Goal: Task Accomplishment & Management: Manage account settings

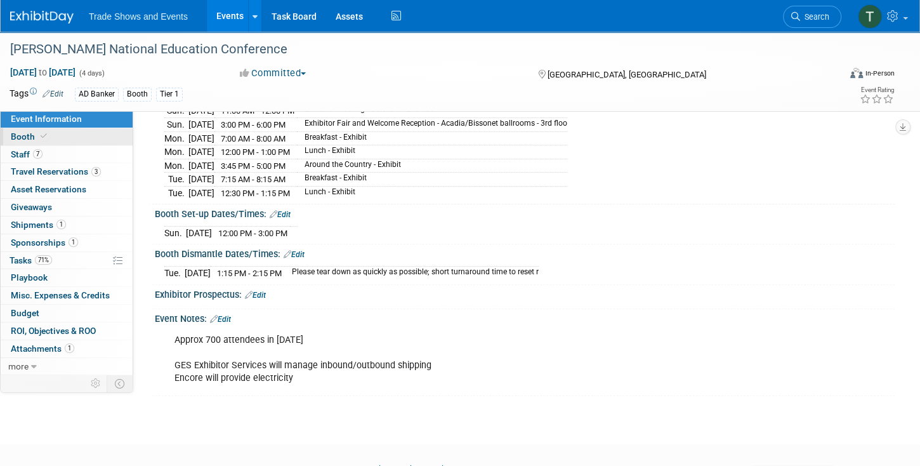
click at [49, 135] on link "Booth" at bounding box center [67, 136] width 132 height 17
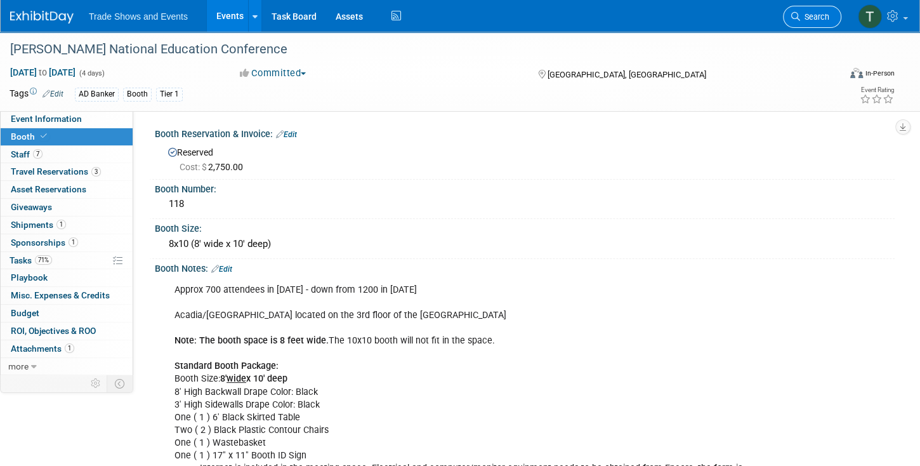
click at [808, 18] on span "Search" at bounding box center [814, 17] width 29 height 10
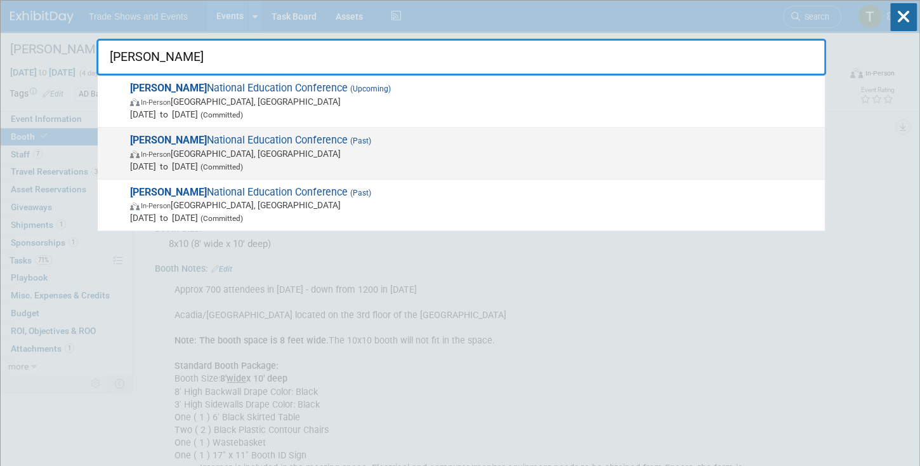
type input "sila"
click at [279, 141] on span "SILA National Education Conference (Past) In-Person San Diego, CA Oct 20, 2024 …" at bounding box center [472, 153] width 692 height 39
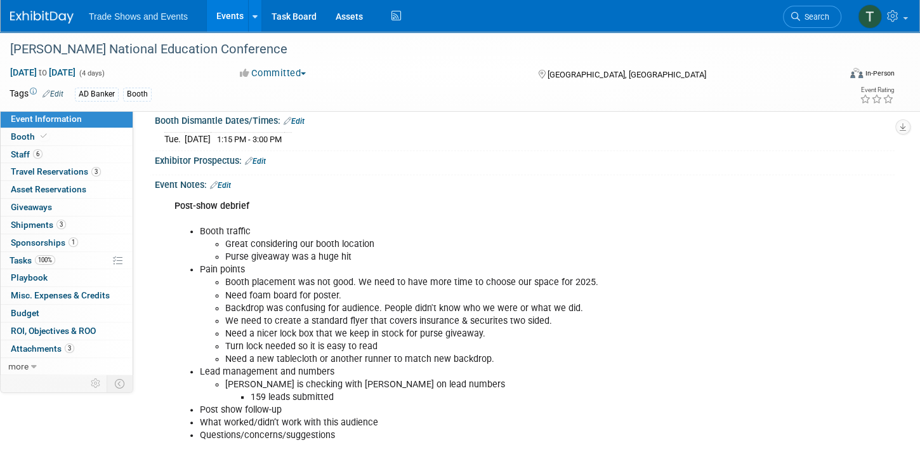
scroll to position [326, 0]
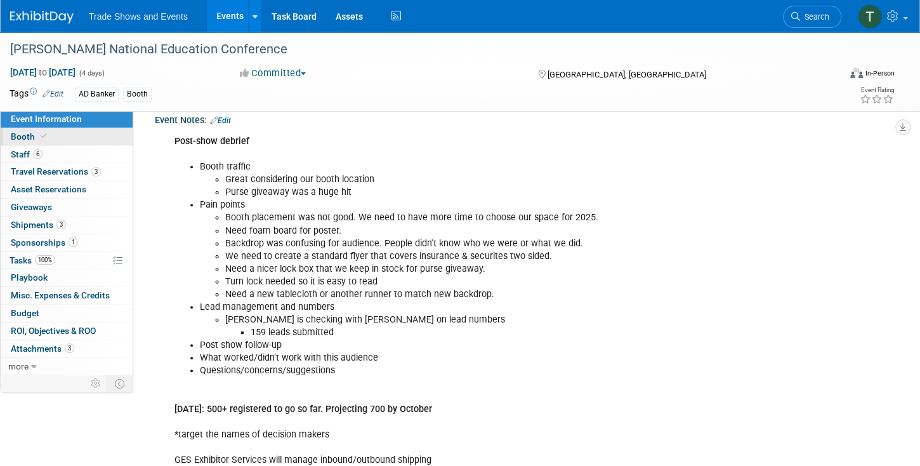
click at [48, 131] on link "Booth" at bounding box center [67, 136] width 132 height 17
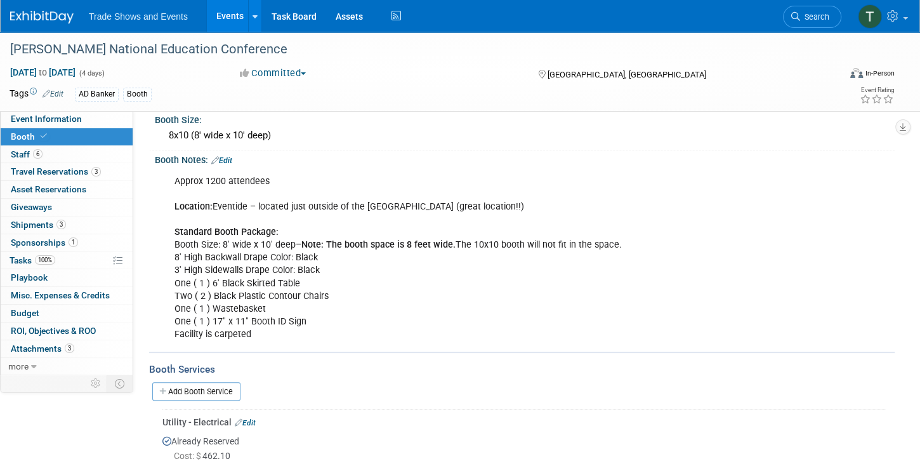
scroll to position [0, 0]
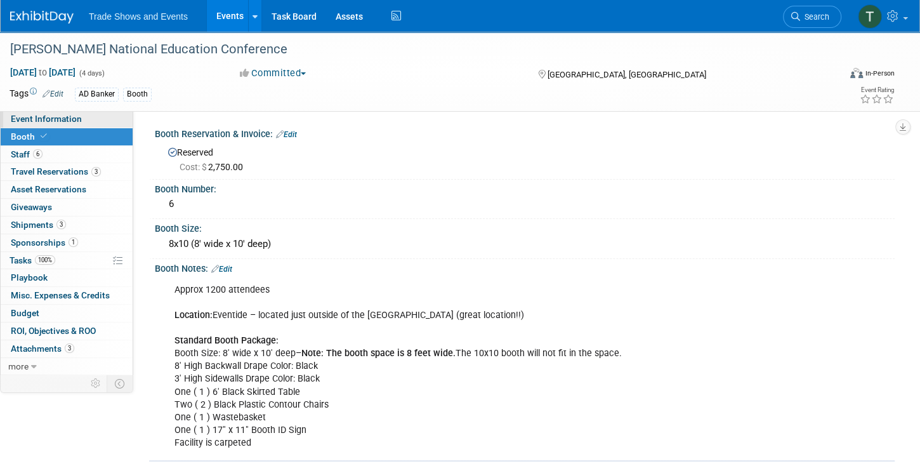
click at [47, 120] on span "Event Information" at bounding box center [46, 119] width 71 height 10
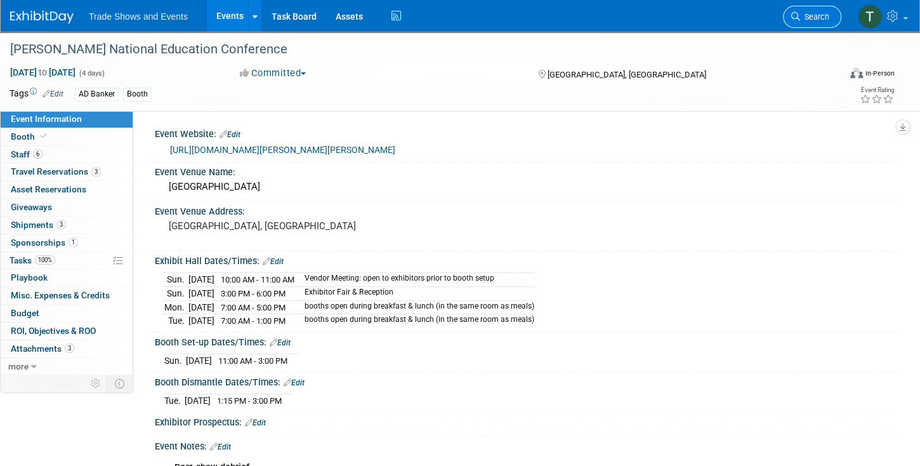
click at [811, 16] on span "Search" at bounding box center [814, 17] width 29 height 10
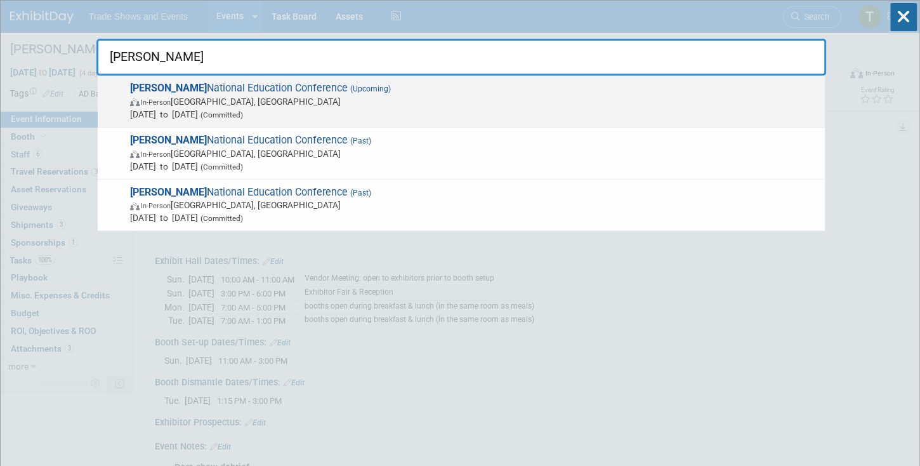
type input "sila"
click at [348, 87] on span "(Upcoming)" at bounding box center [369, 88] width 43 height 9
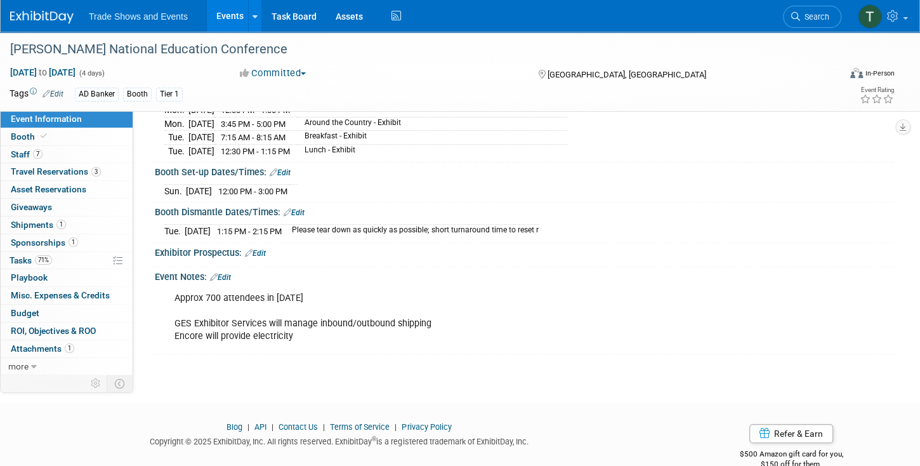
scroll to position [217, 0]
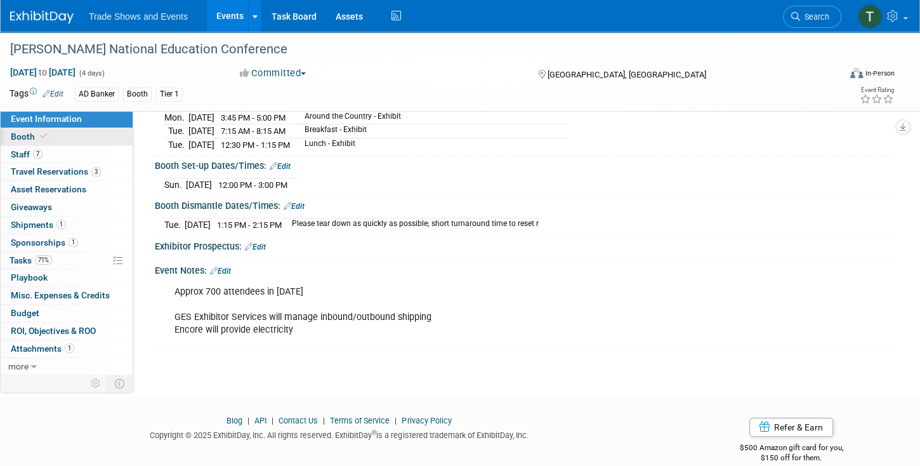
click at [29, 129] on link "Booth" at bounding box center [67, 136] width 132 height 17
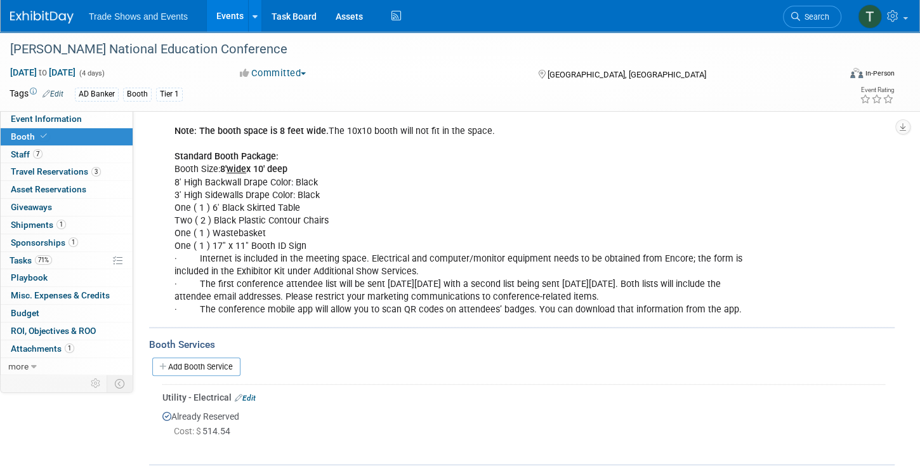
scroll to position [145, 0]
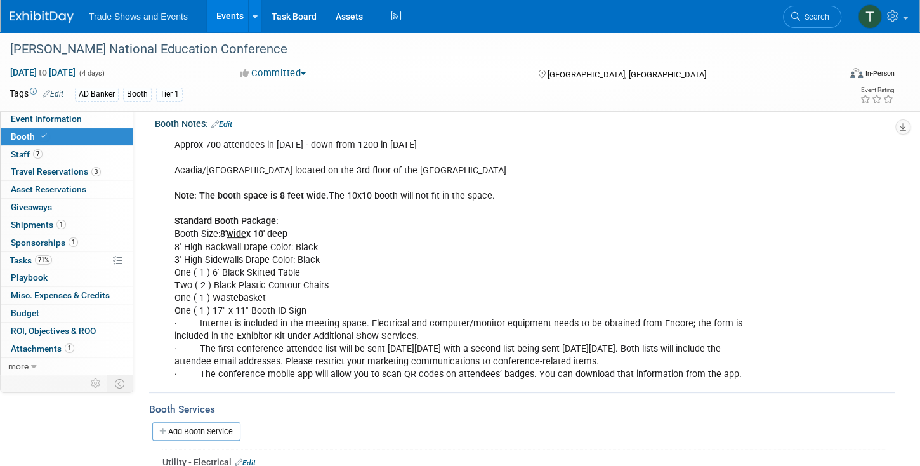
click at [225, 122] on link "Edit" at bounding box center [221, 124] width 21 height 9
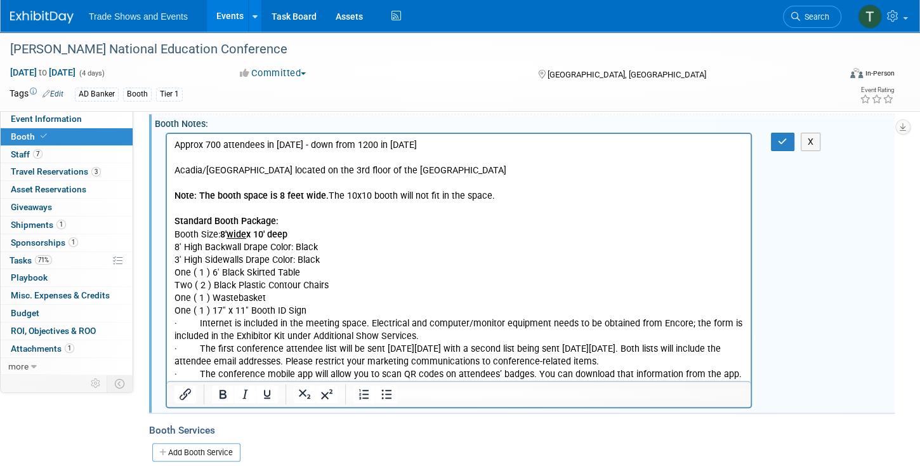
scroll to position [0, 0]
click at [331, 311] on p "Approx 700 attendees in 2025 - down from 1200 in 2024 Acadia/Bissonet Ballroom …" at bounding box center [458, 259] width 569 height 242
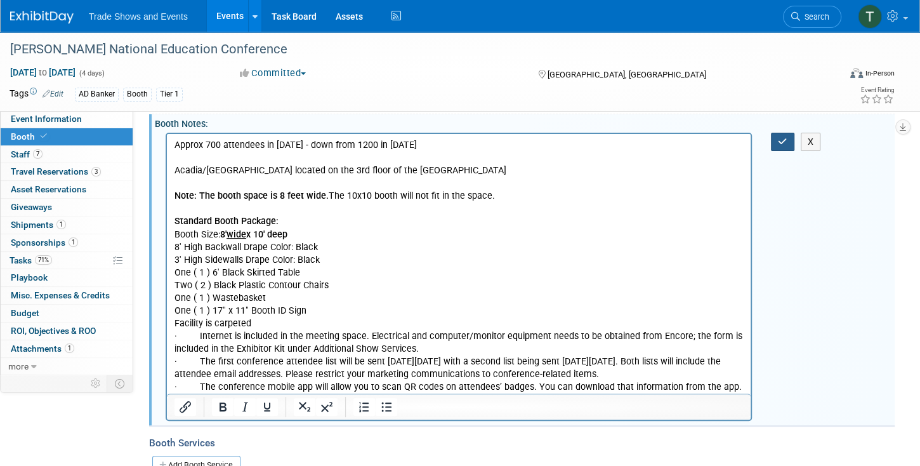
click at [786, 140] on icon "button" at bounding box center [783, 141] width 10 height 9
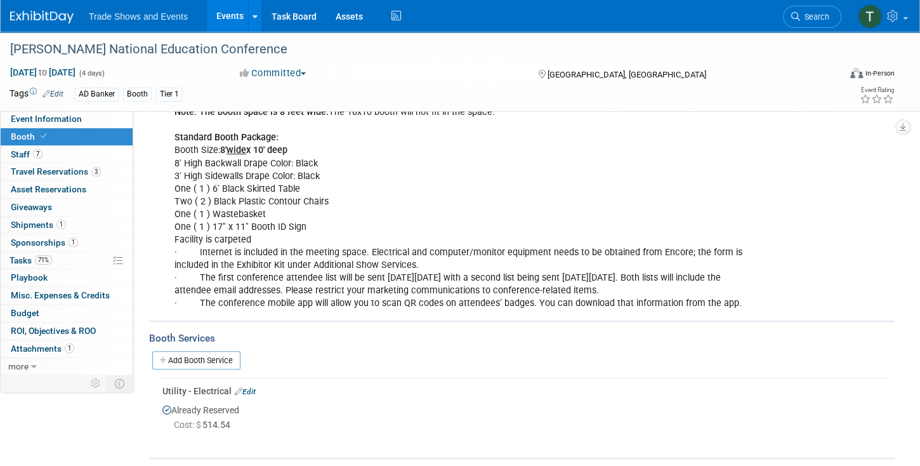
scroll to position [254, 0]
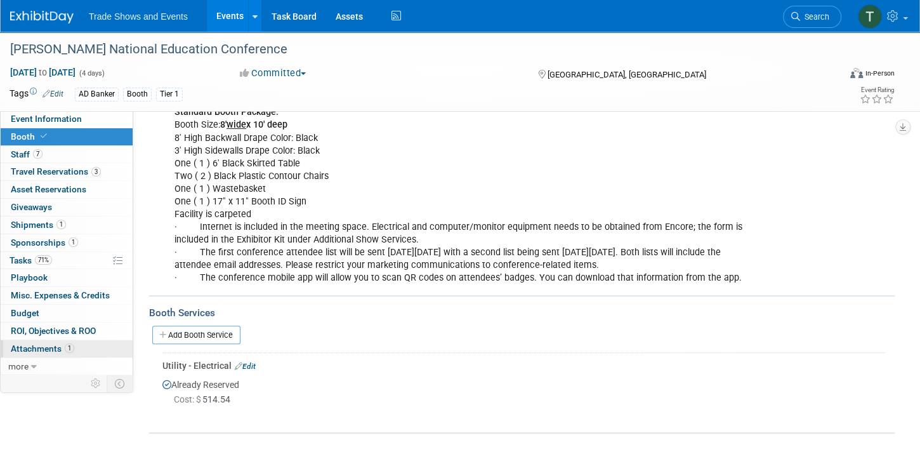
click at [43, 344] on span "Attachments 1" at bounding box center [42, 348] width 63 height 10
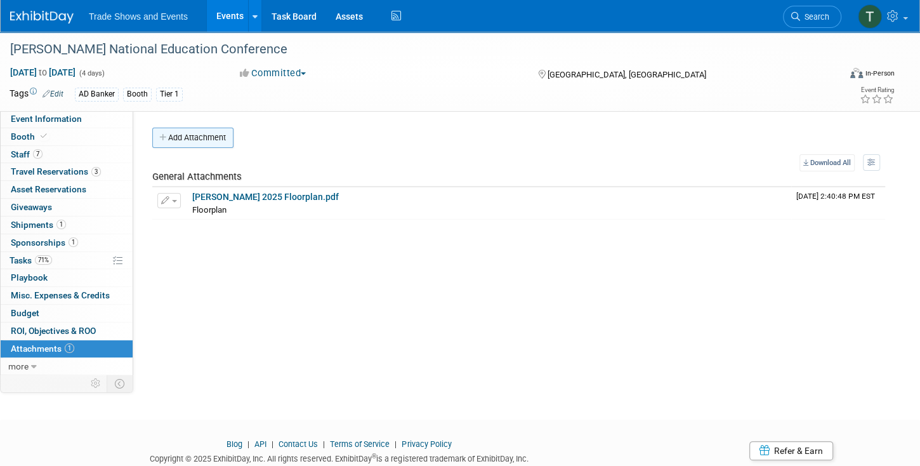
click at [200, 130] on button "Add Attachment" at bounding box center [192, 138] width 81 height 20
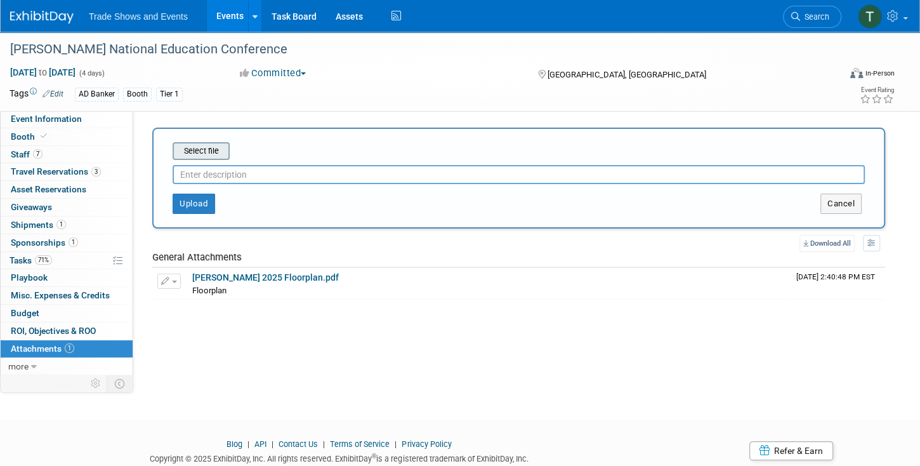
click at [198, 148] on input "file" at bounding box center [152, 150] width 151 height 15
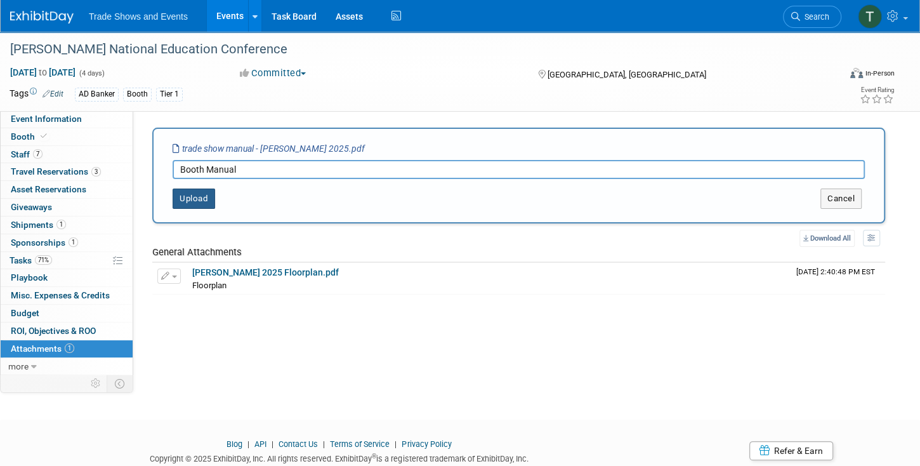
type input "Booth Manual"
click at [202, 200] on button "Upload" at bounding box center [194, 198] width 43 height 20
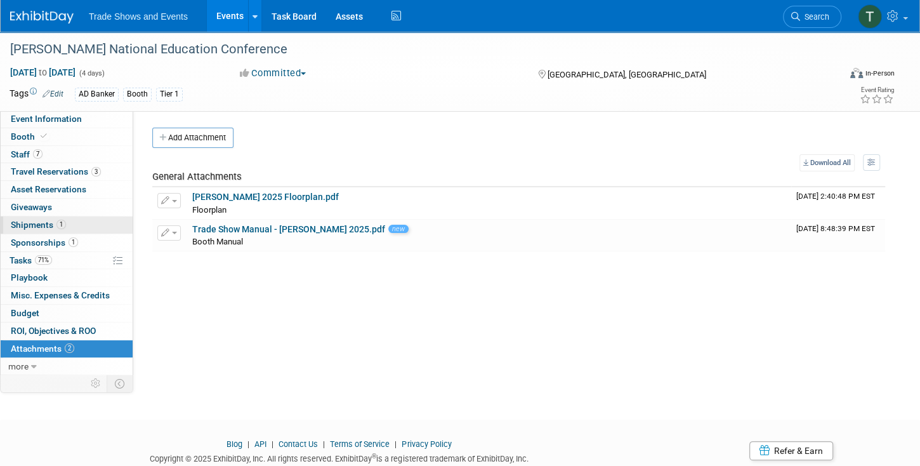
click at [43, 223] on span "Shipments 1" at bounding box center [38, 225] width 55 height 10
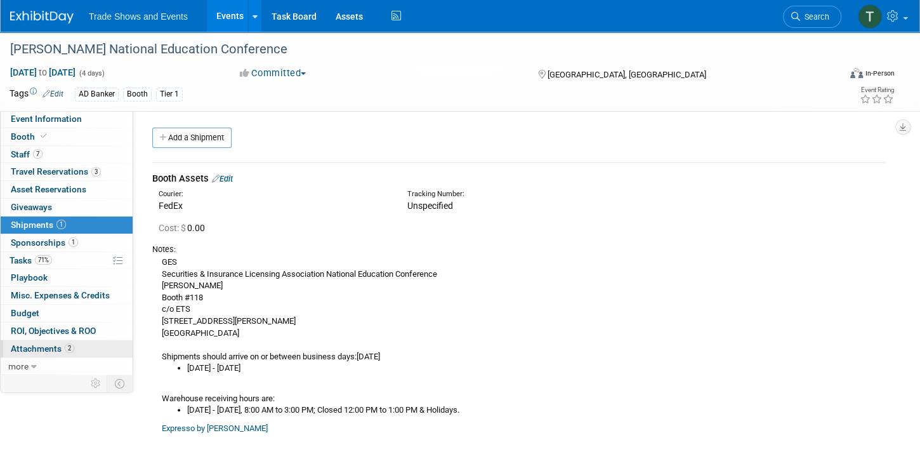
click at [41, 346] on span "Attachments 2" at bounding box center [42, 348] width 63 height 10
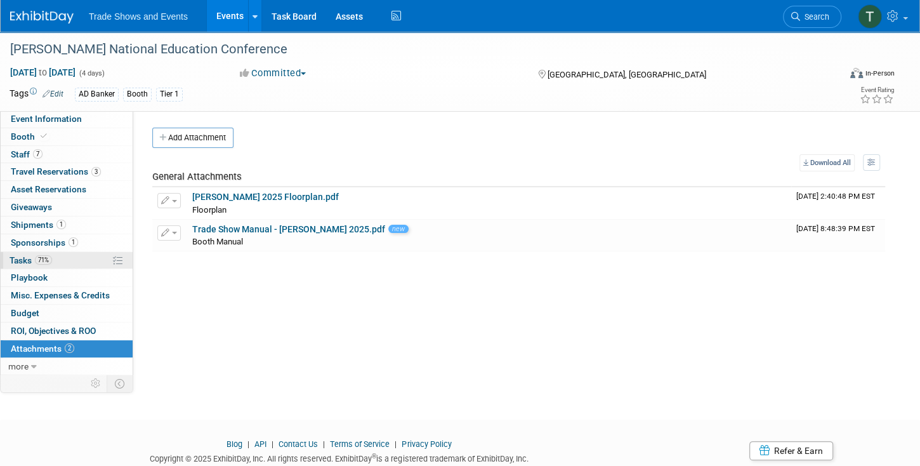
click at [22, 259] on span "Tasks 71%" at bounding box center [31, 260] width 43 height 10
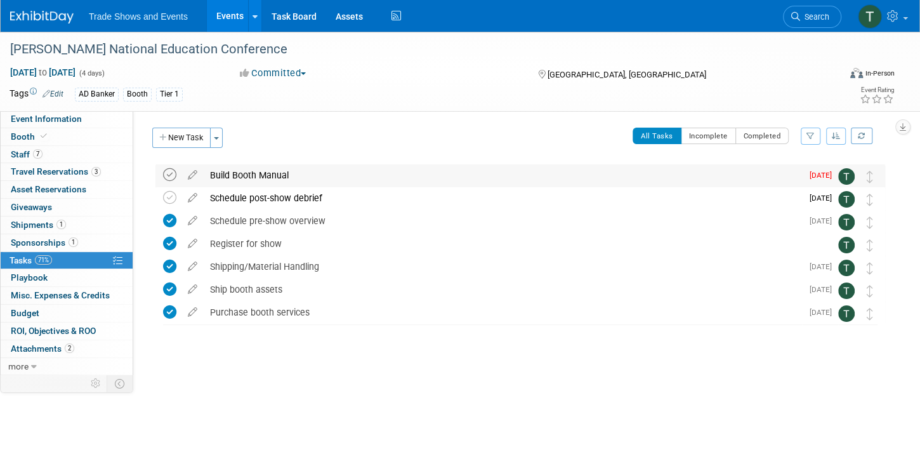
click at [169, 173] on icon at bounding box center [169, 174] width 13 height 13
click at [226, 16] on link "Events" at bounding box center [230, 16] width 46 height 32
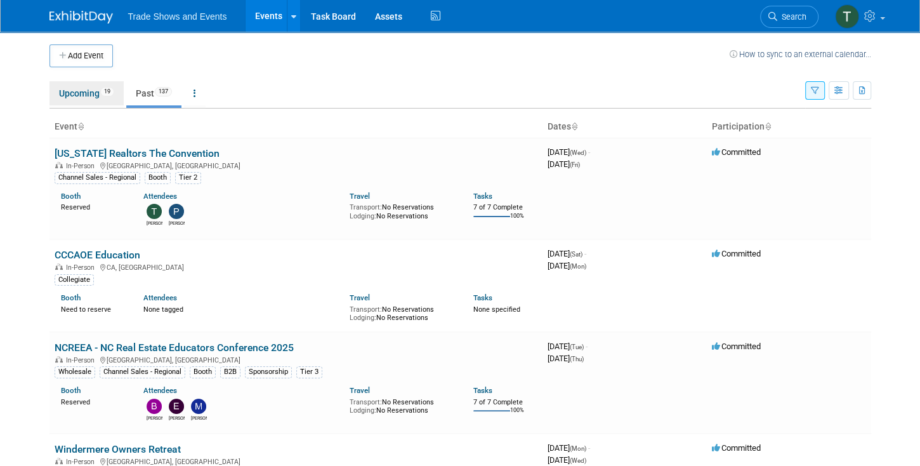
click at [82, 99] on link "Upcoming 19" at bounding box center [86, 93] width 74 height 24
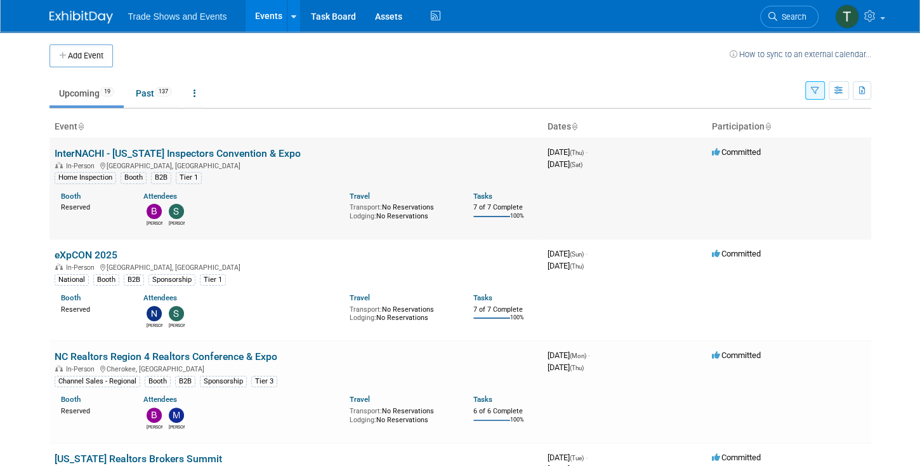
click at [195, 150] on link "InterNACHI - [US_STATE] Inspectors Convention & Expo" at bounding box center [178, 153] width 246 height 12
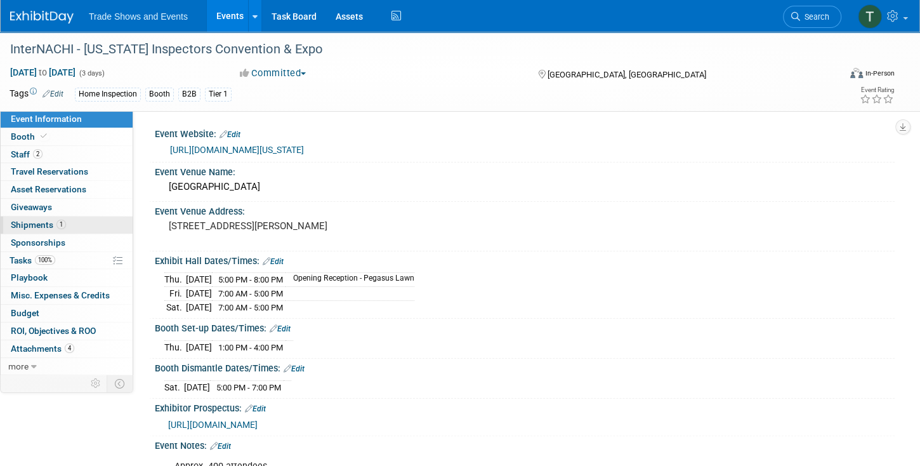
click at [26, 224] on span "Shipments 1" at bounding box center [38, 225] width 55 height 10
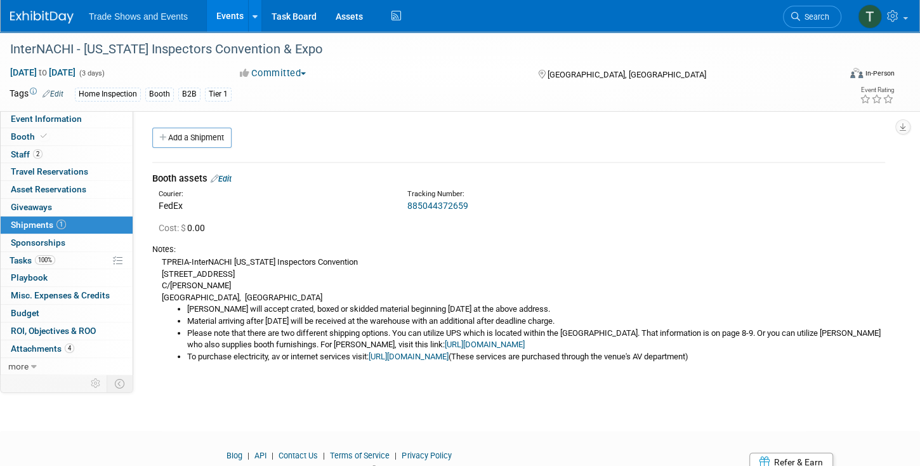
click at [225, 14] on link "Events" at bounding box center [230, 16] width 46 height 32
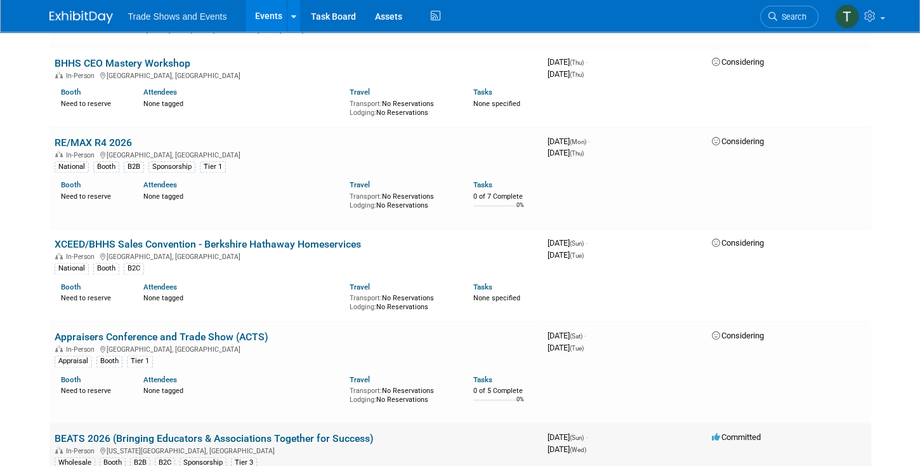
scroll to position [1015, 0]
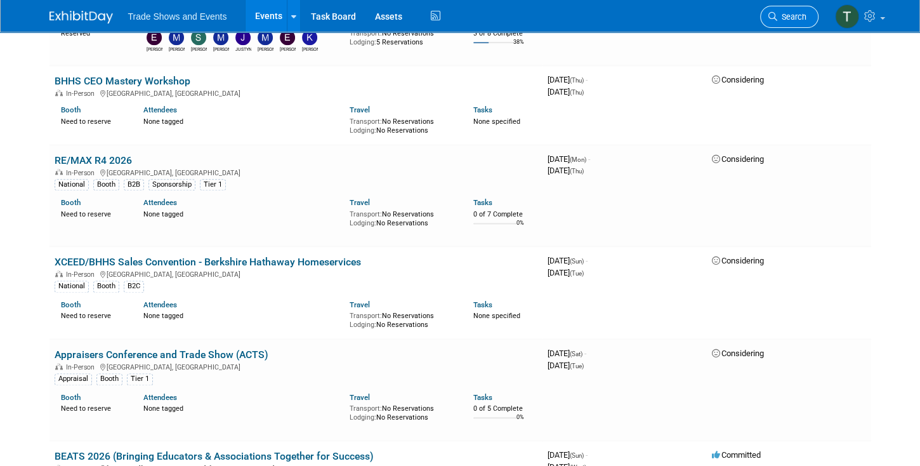
click at [788, 16] on span "Search" at bounding box center [791, 17] width 29 height 10
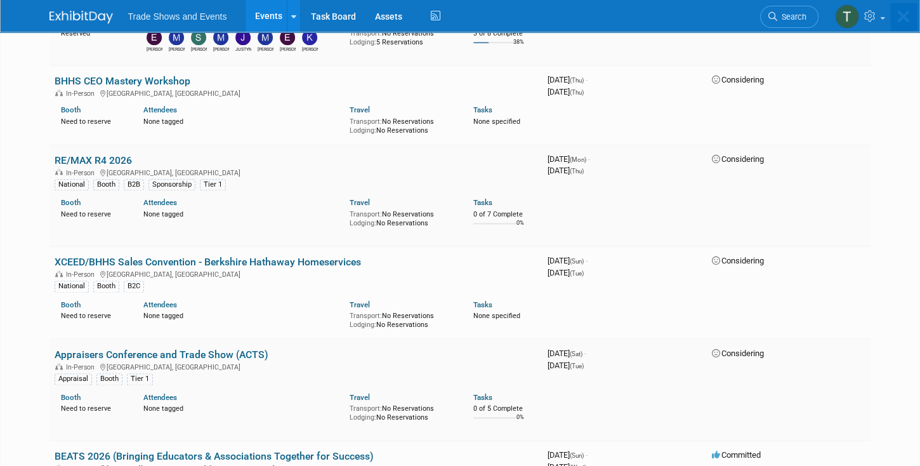
scroll to position [0, 0]
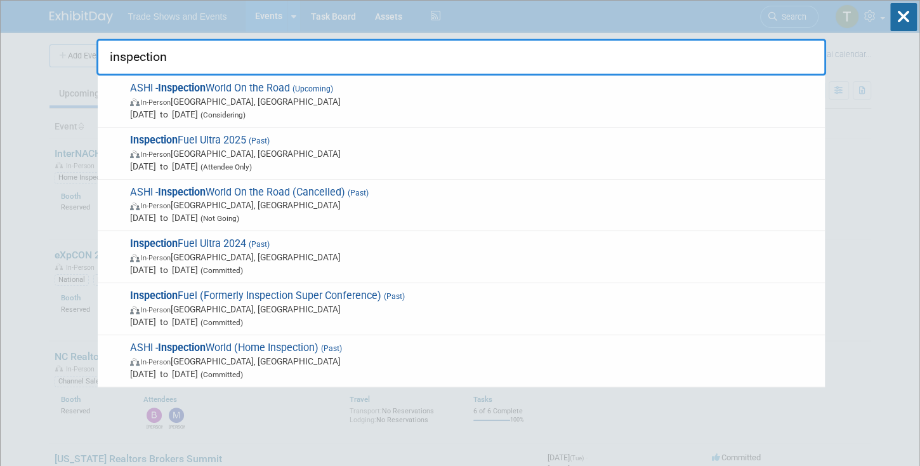
type input "inspection"
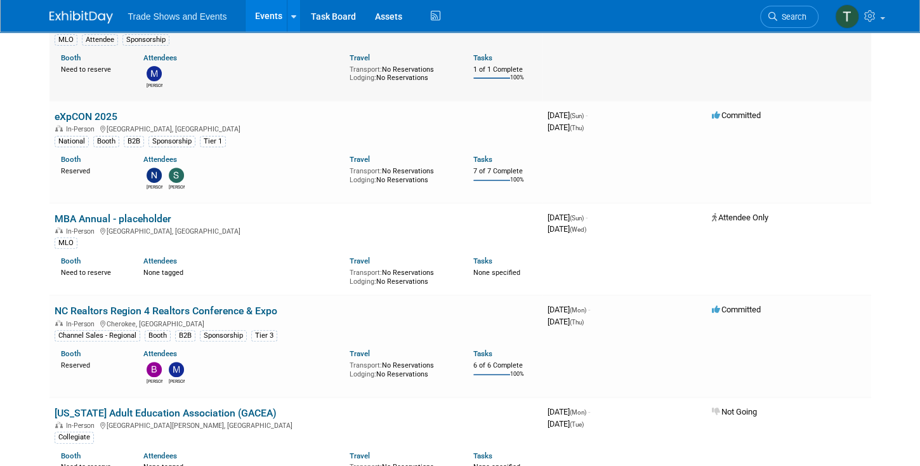
scroll to position [254, 0]
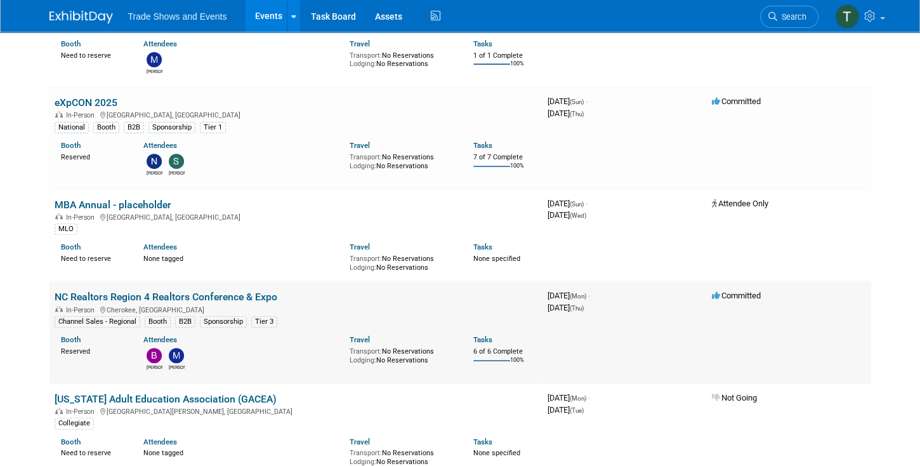
click at [126, 291] on link "NC Realtors Region 4 Realtors Conference & Expo" at bounding box center [166, 297] width 223 height 12
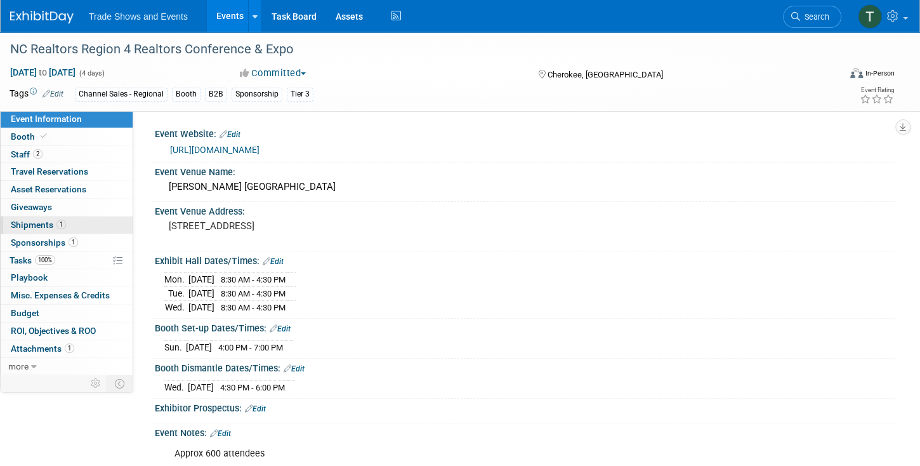
click at [43, 225] on span "Shipments 1" at bounding box center [38, 225] width 55 height 10
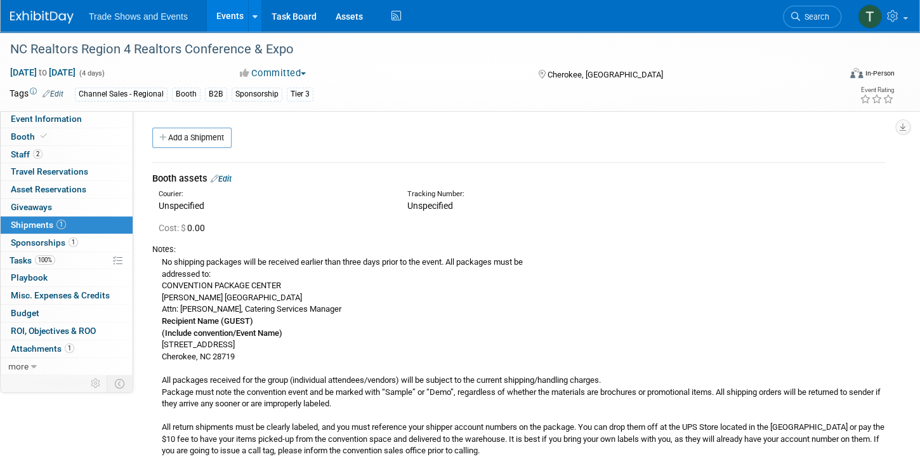
scroll to position [72, 0]
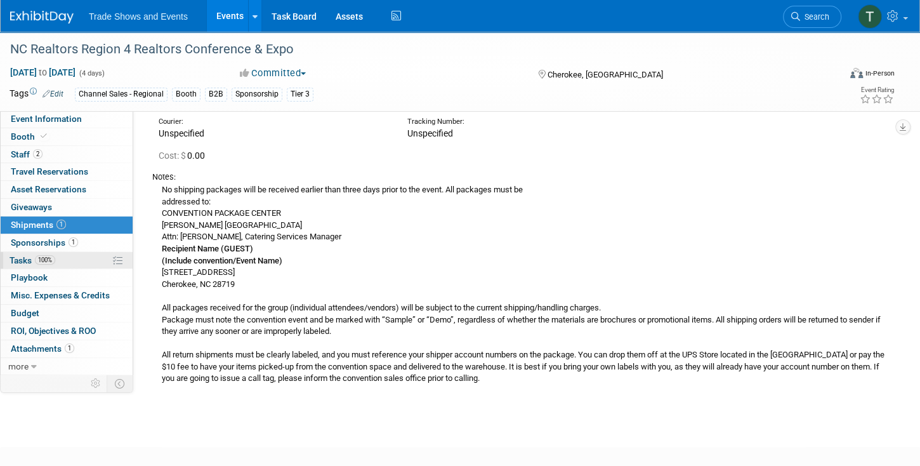
click at [22, 255] on span "Tasks 100%" at bounding box center [33, 260] width 46 height 10
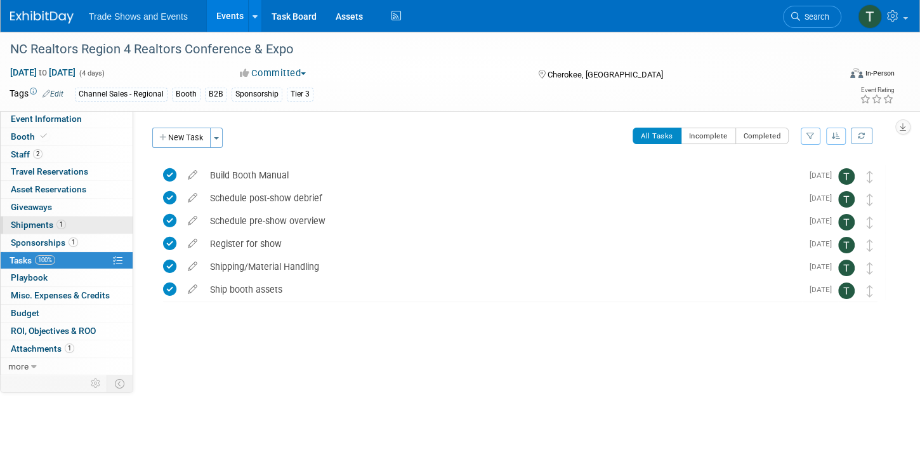
click at [33, 221] on span "Shipments 1" at bounding box center [38, 225] width 55 height 10
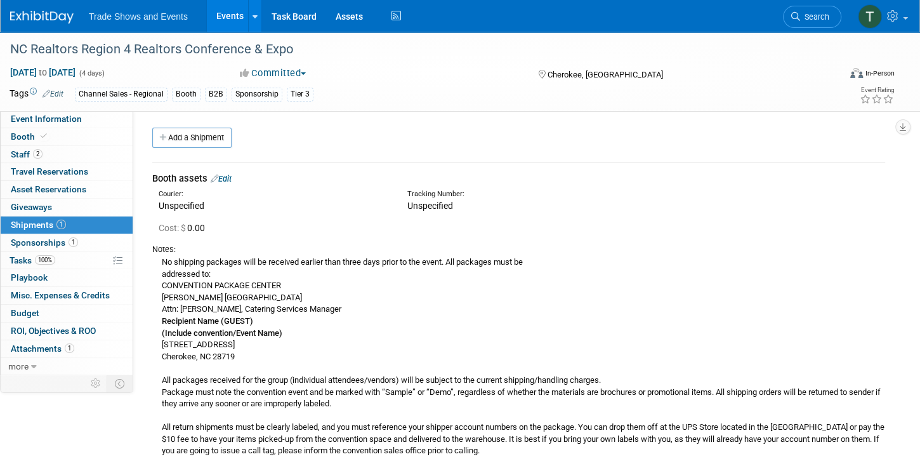
click at [231, 181] on link "Edit" at bounding box center [221, 179] width 21 height 10
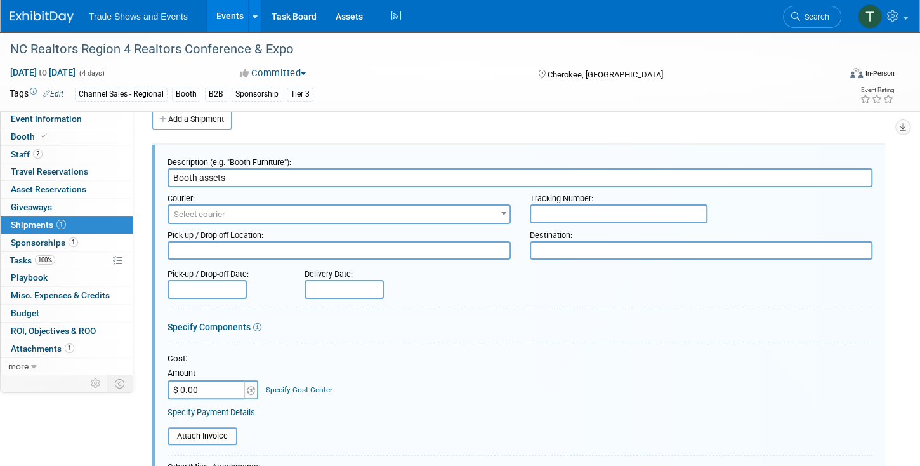
click at [225, 208] on span "Select courier" at bounding box center [339, 215] width 341 height 18
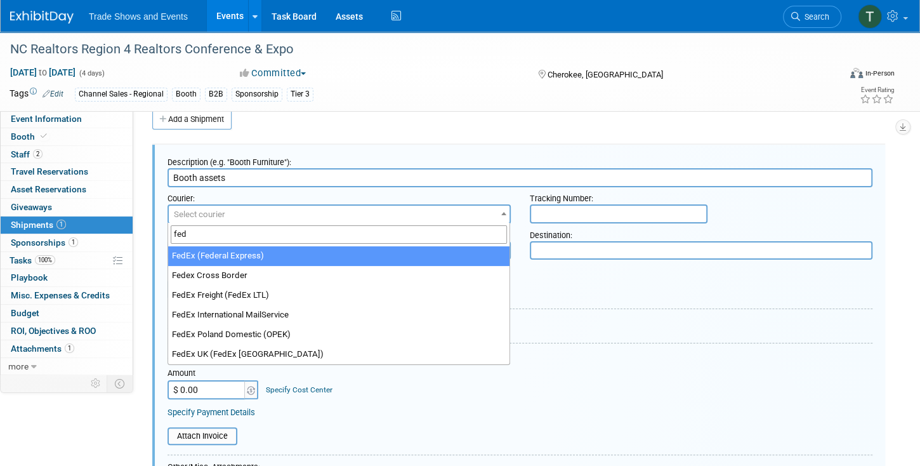
type input "fed"
select select "206"
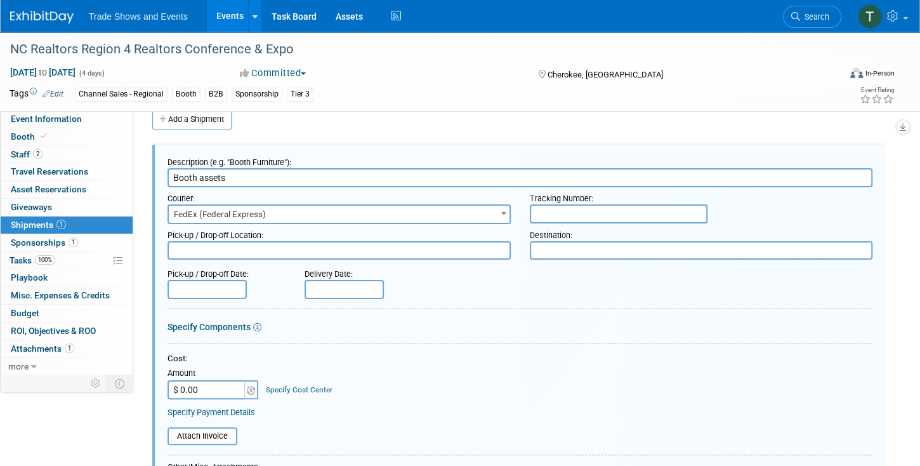
click at [561, 214] on input "text" at bounding box center [619, 213] width 178 height 19
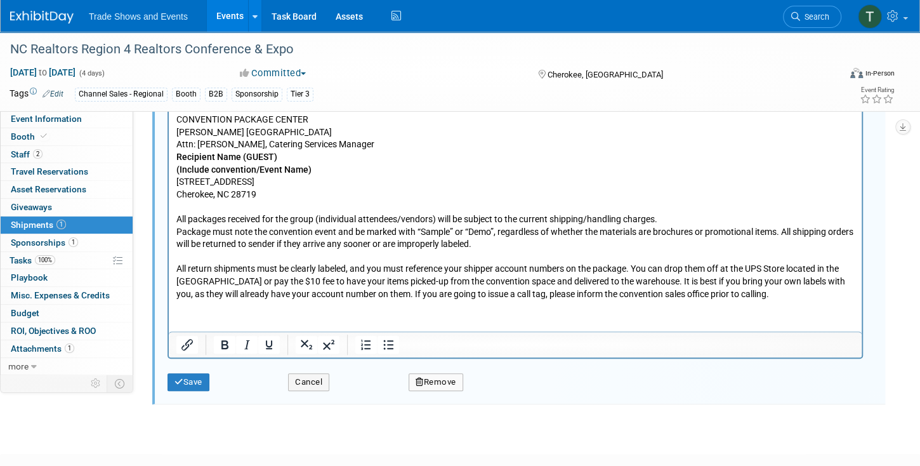
scroll to position [576, 0]
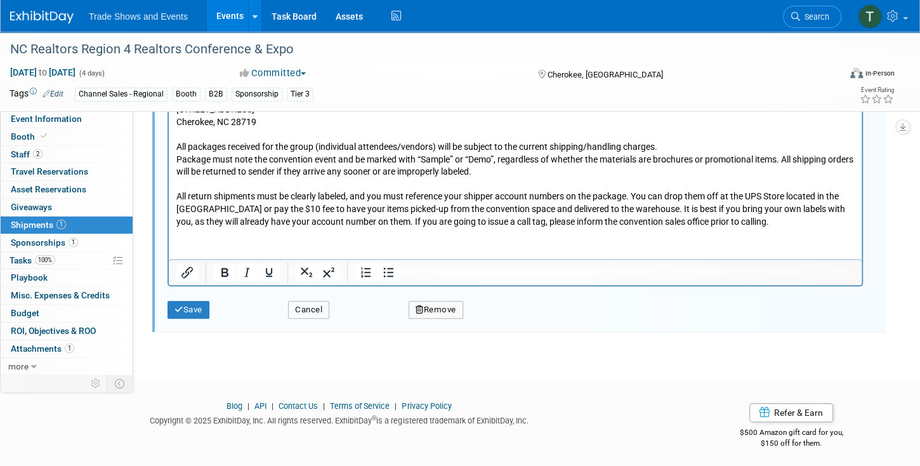
click at [305, 303] on button "Cancel" at bounding box center [308, 310] width 41 height 18
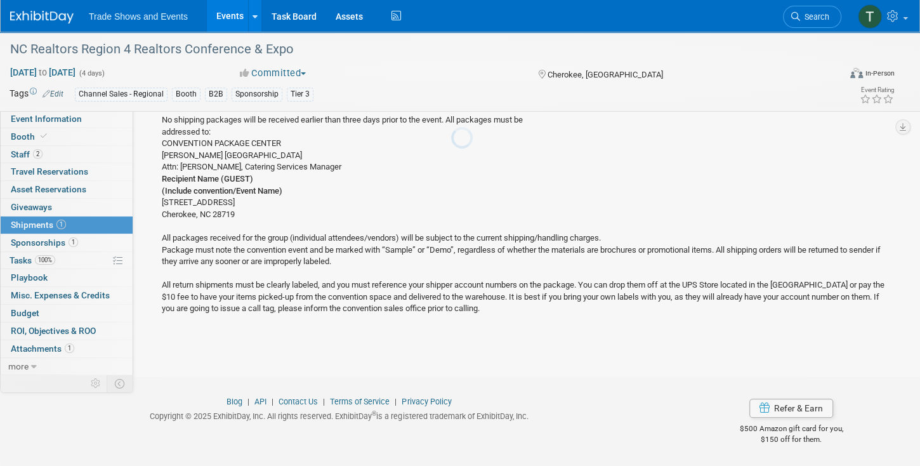
scroll to position [141, 0]
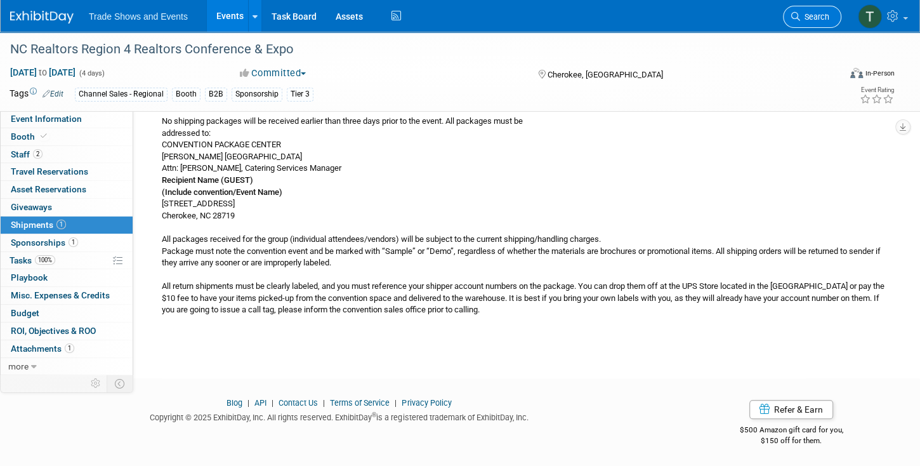
click at [822, 18] on span "Search" at bounding box center [814, 17] width 29 height 10
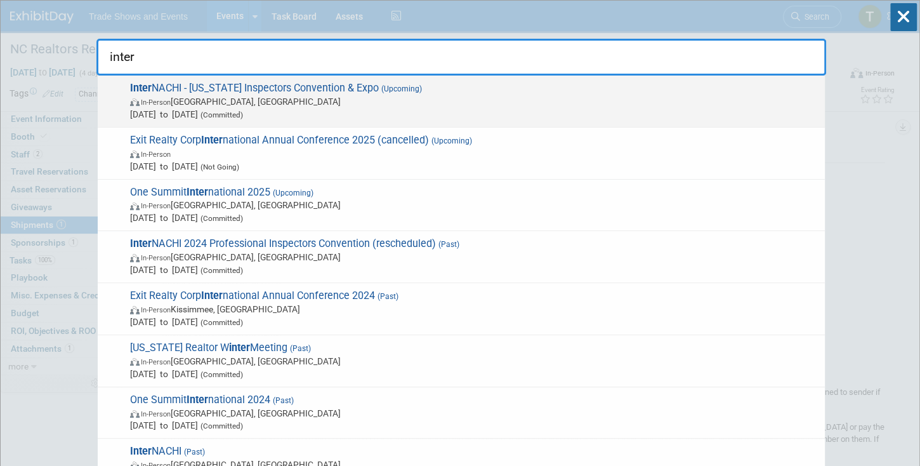
type input "inter"
click at [379, 93] on span "(Upcoming)" at bounding box center [400, 88] width 43 height 9
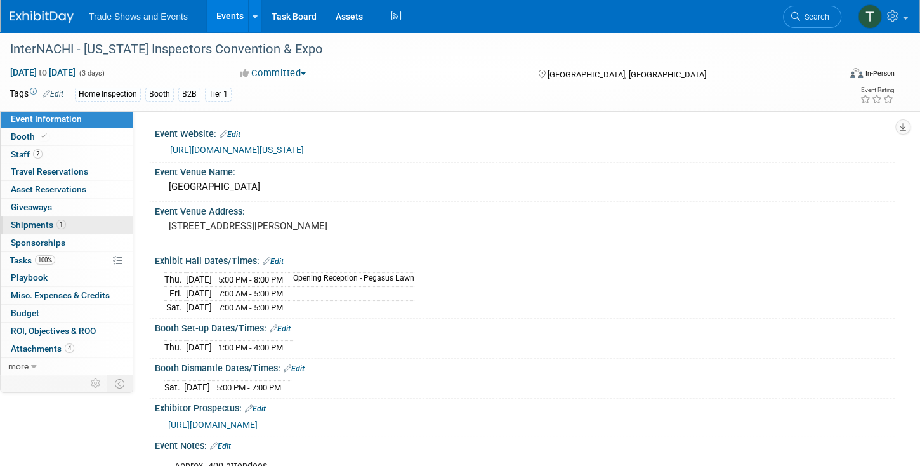
click at [46, 221] on span "Shipments 1" at bounding box center [38, 225] width 55 height 10
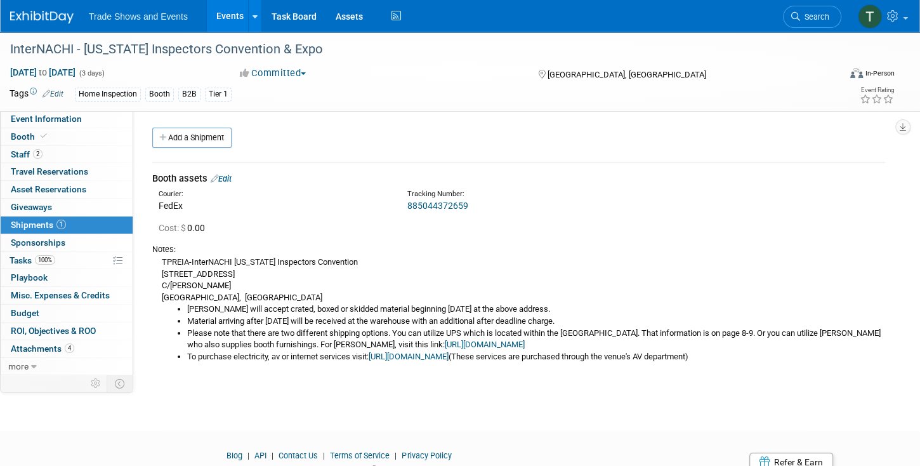
click at [226, 15] on link "Events" at bounding box center [230, 16] width 46 height 32
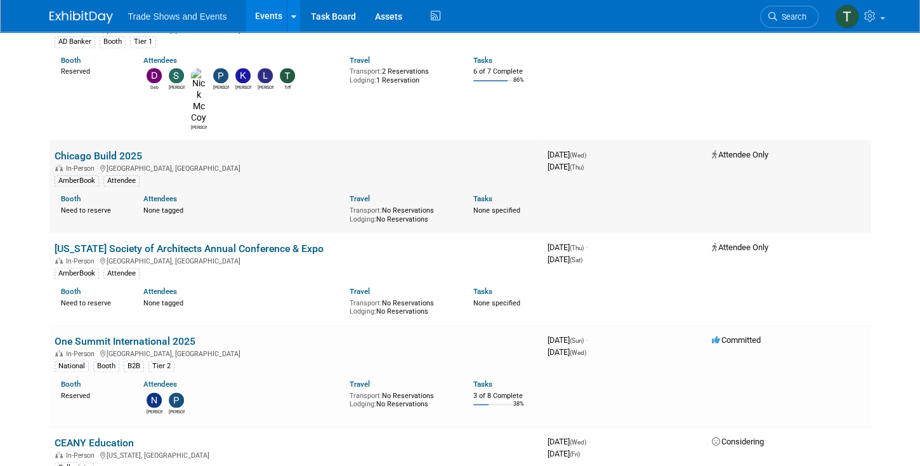
scroll to position [1051, 0]
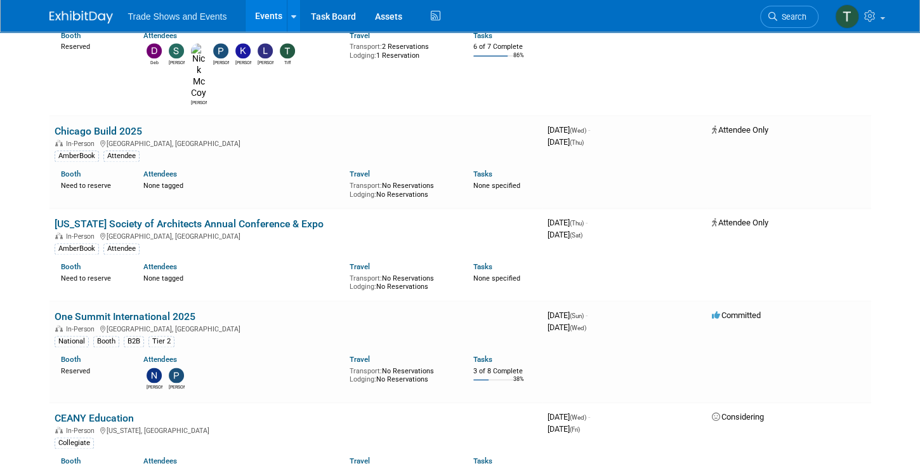
click at [172, 310] on link "One Summit International 2025" at bounding box center [125, 316] width 141 height 12
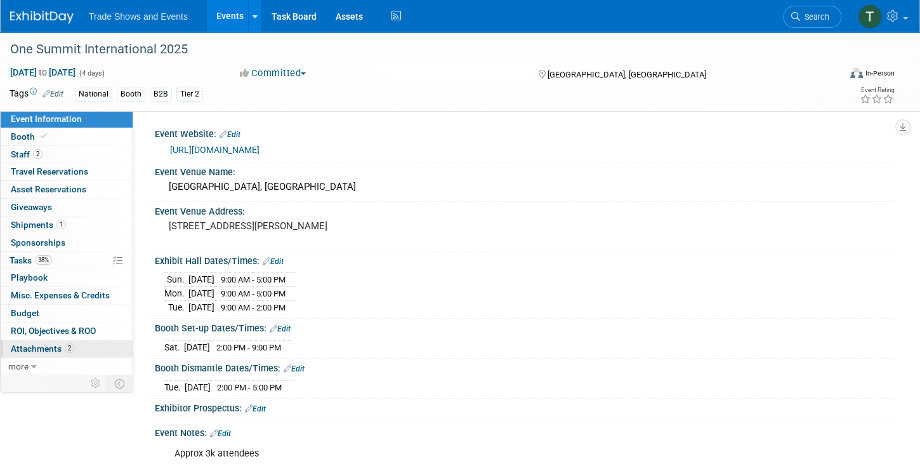
click at [42, 344] on span "Attachments 2" at bounding box center [42, 348] width 63 height 10
